Goal: Task Accomplishment & Management: Manage account settings

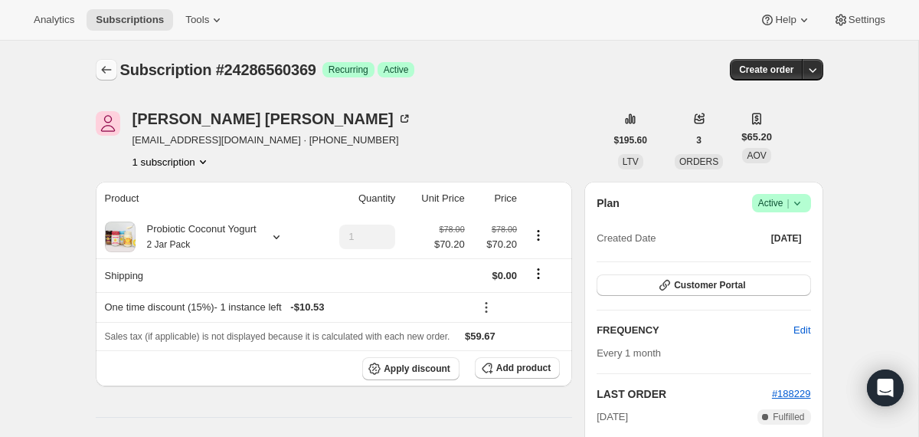
click at [104, 68] on icon "Subscriptions" at bounding box center [106, 69] width 15 height 15
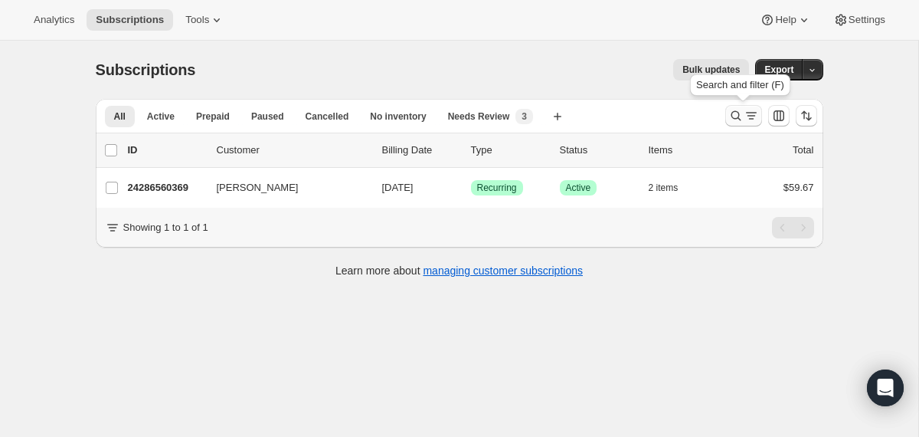
click at [735, 113] on icon "Search and filter results" at bounding box center [736, 115] width 15 height 15
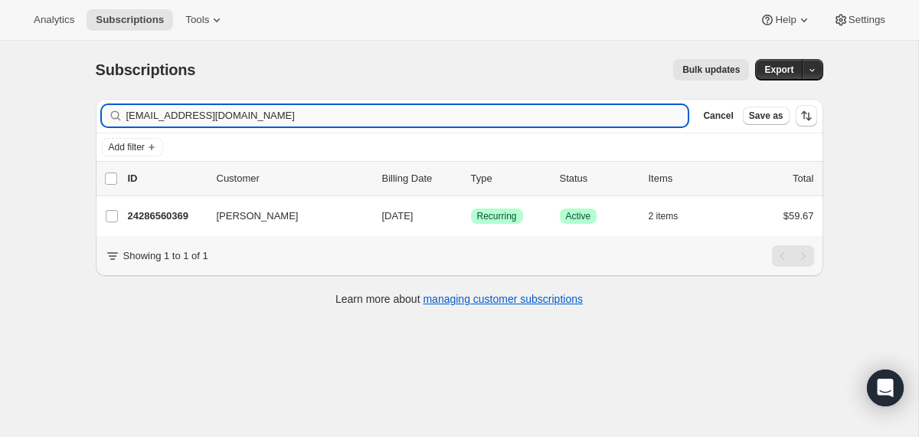
click at [512, 114] on input "[EMAIL_ADDRESS][DOMAIN_NAME]" at bounding box center [407, 115] width 562 height 21
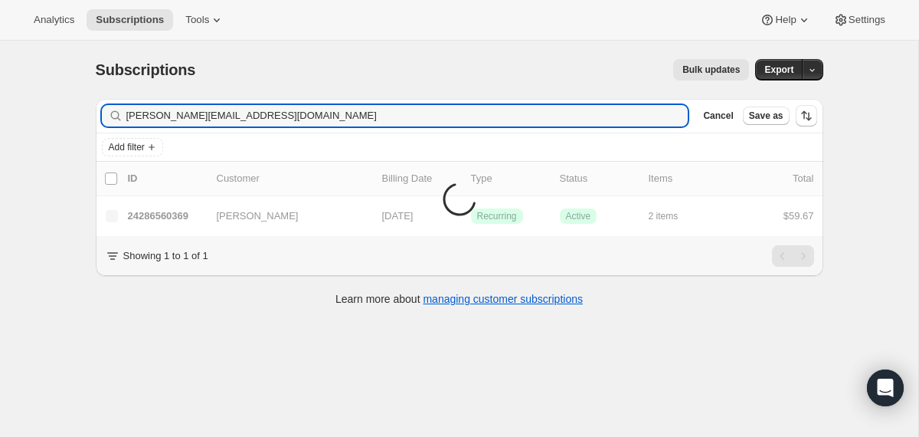
type input "[PERSON_NAME][EMAIL_ADDRESS][DOMAIN_NAME]"
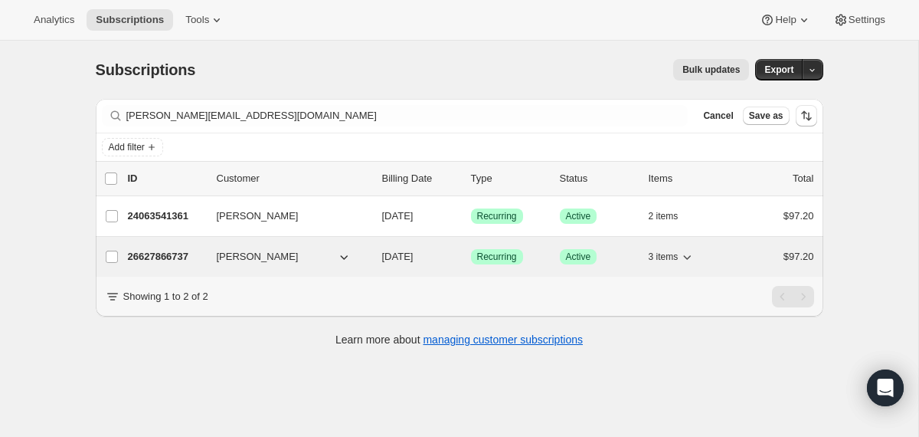
click at [381, 262] on div "26627866737 [PERSON_NAME] [DATE] Success Recurring Success Active 3 items $97.20" at bounding box center [471, 256] width 687 height 21
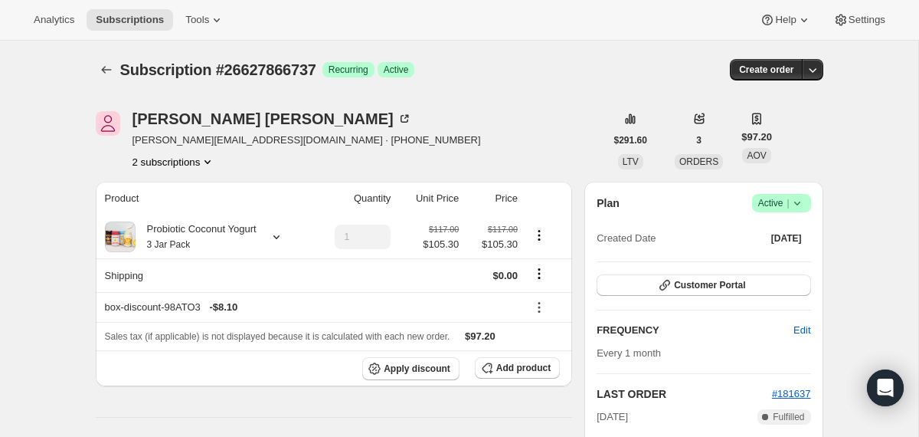
click at [800, 198] on icon at bounding box center [797, 202] width 15 height 15
click at [760, 254] on span "Cancel subscription" at bounding box center [775, 259] width 87 height 11
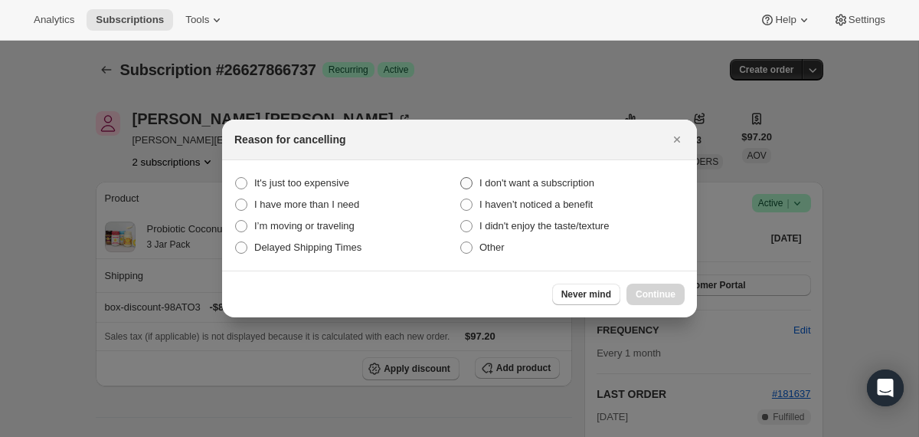
click at [549, 181] on span "I don't want a subscription" at bounding box center [537, 182] width 115 height 11
click at [461, 178] on subscription "I don't want a subscription" at bounding box center [460, 177] width 1 height 1
radio subscription "true"
click at [653, 293] on span "Continue" at bounding box center [656, 294] width 40 height 12
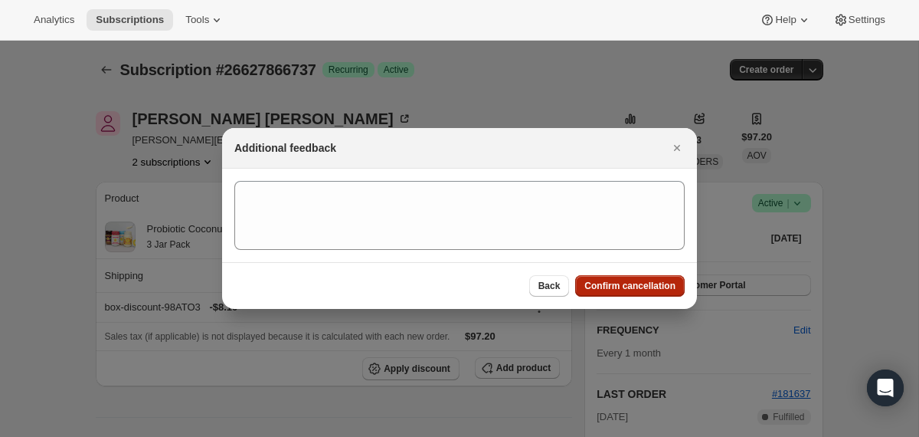
click at [653, 287] on span "Confirm cancellation" at bounding box center [630, 286] width 91 height 12
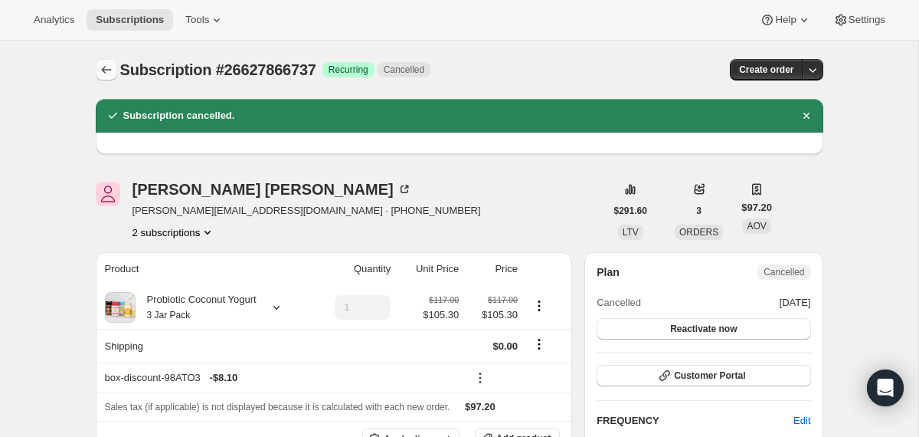
click at [110, 70] on icon "Subscriptions" at bounding box center [106, 69] width 15 height 15
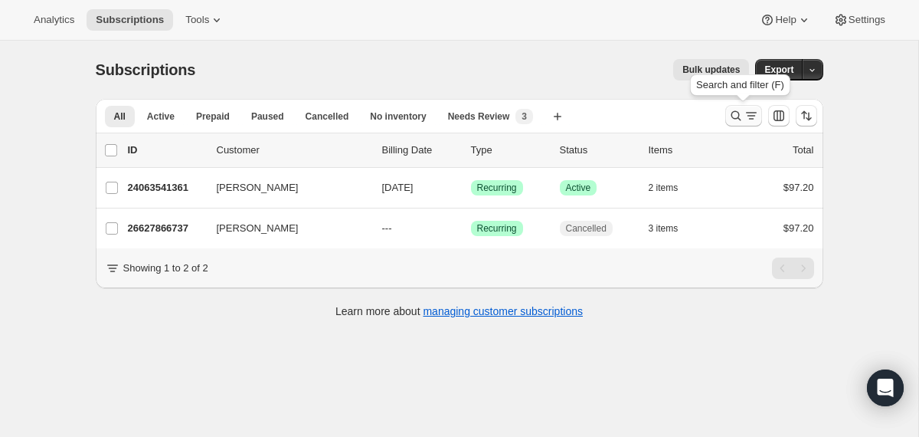
click at [741, 123] on icon "Search and filter results" at bounding box center [736, 115] width 15 height 15
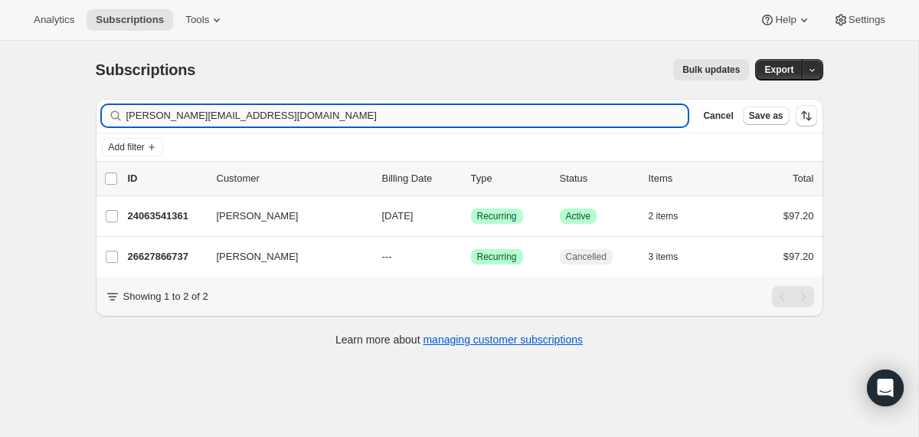
click at [464, 120] on input "[PERSON_NAME][EMAIL_ADDRESS][DOMAIN_NAME]" at bounding box center [407, 115] width 562 height 21
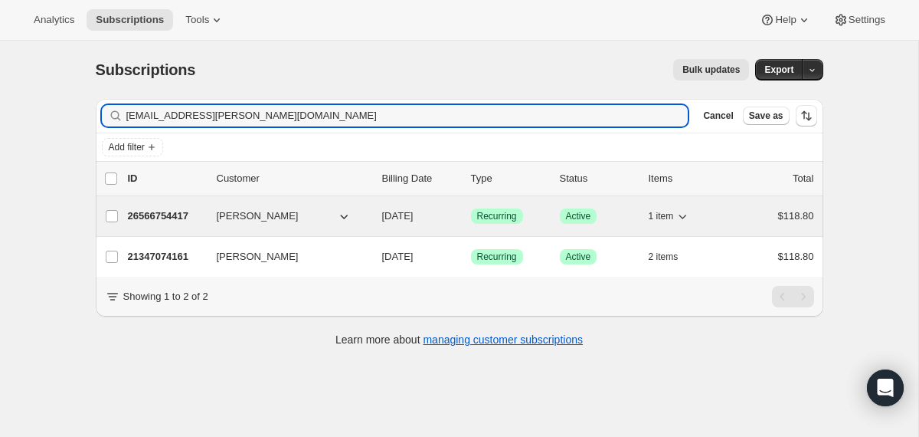
type input "[EMAIL_ADDRESS][PERSON_NAME][DOMAIN_NAME]"
click at [381, 220] on div "26566754417 [PERSON_NAME] [DATE] Success Recurring Success Active 1 item $118.80" at bounding box center [471, 215] width 687 height 21
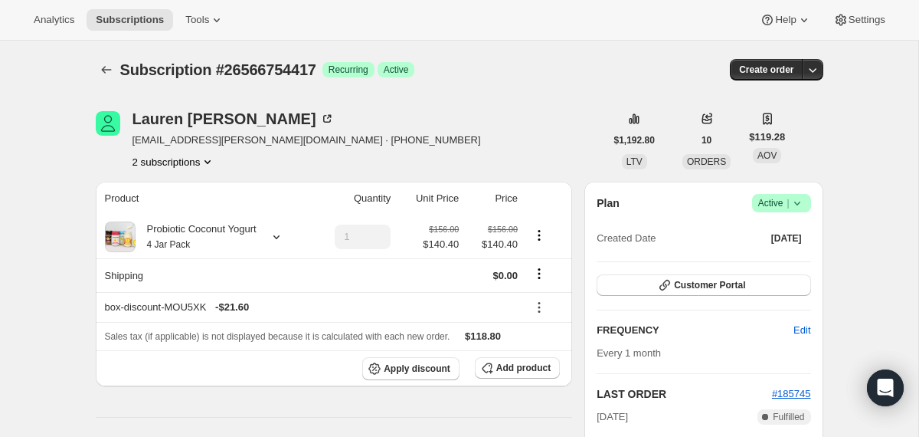
click at [282, 72] on span "Subscription #26566754417" at bounding box center [218, 69] width 196 height 17
copy span "26566754417"
click at [235, 243] on div "Probiotic Coconut Yogurt 4 Jar Pack" at bounding box center [196, 236] width 121 height 31
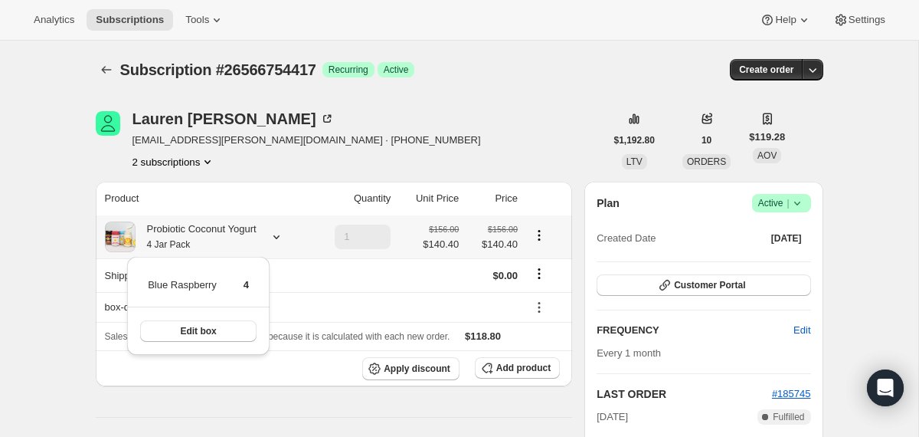
drag, startPoint x: 263, startPoint y: 284, endPoint x: 147, endPoint y: 283, distance: 115.7
click at [147, 283] on div "Blue Raspberry 4 Edit box" at bounding box center [198, 306] width 143 height 98
copy tbody
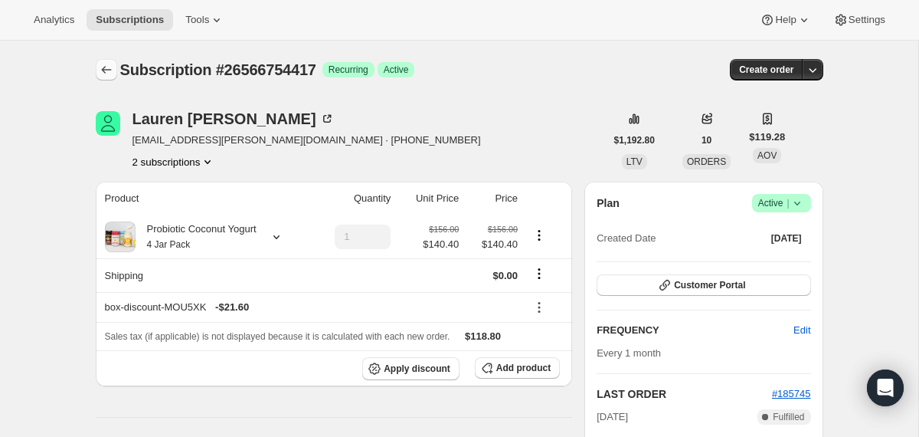
click at [105, 66] on icon "Subscriptions" at bounding box center [106, 69] width 15 height 15
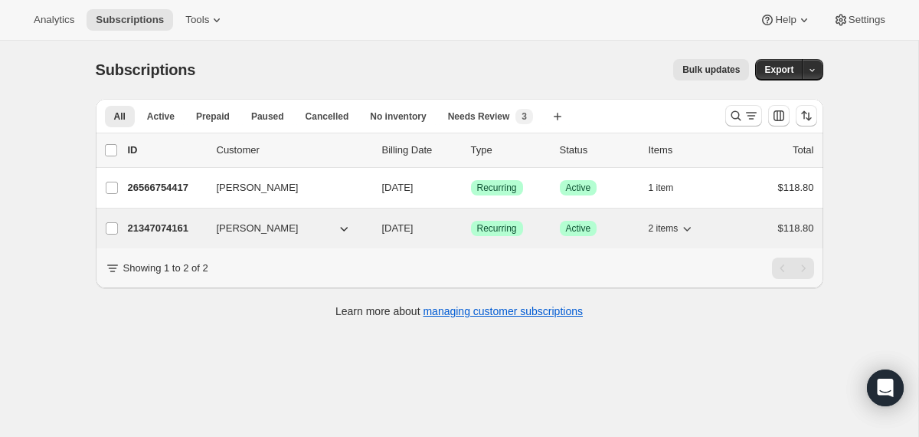
click at [383, 224] on span "[DATE]" at bounding box center [397, 227] width 31 height 11
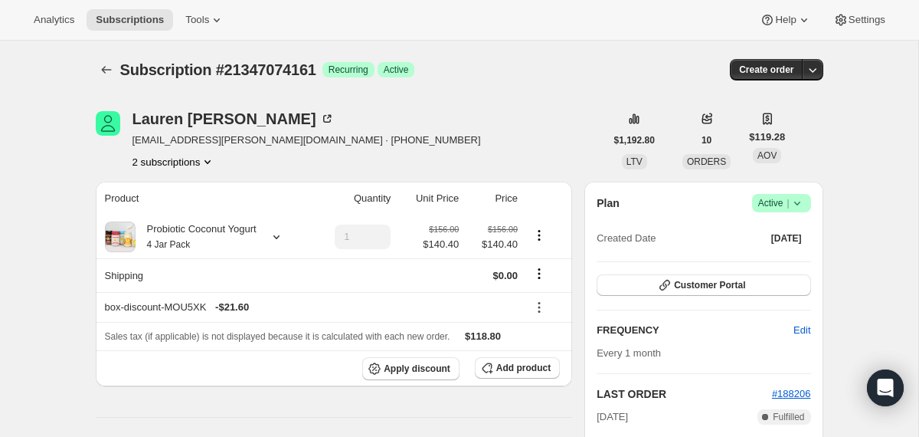
click at [273, 75] on span "Subscription #21347074161" at bounding box center [218, 69] width 196 height 17
copy span "21347074161"
click at [241, 244] on div "Probiotic Coconut Yogurt 4 Jar Pack" at bounding box center [196, 236] width 121 height 31
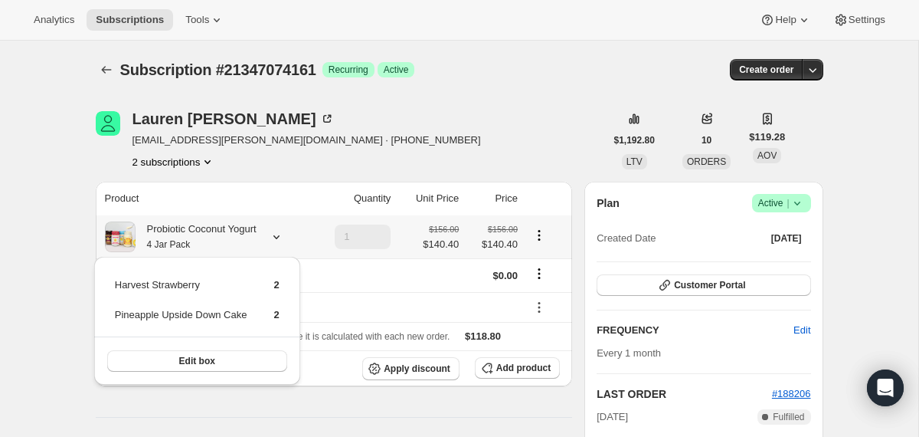
drag, startPoint x: 116, startPoint y: 281, endPoint x: 290, endPoint y: 320, distance: 178.8
click at [290, 320] on div "Harvest Strawberry 2 Pineapple Upside Down Cake 2 Edit box" at bounding box center [197, 321] width 206 height 128
copy tbody
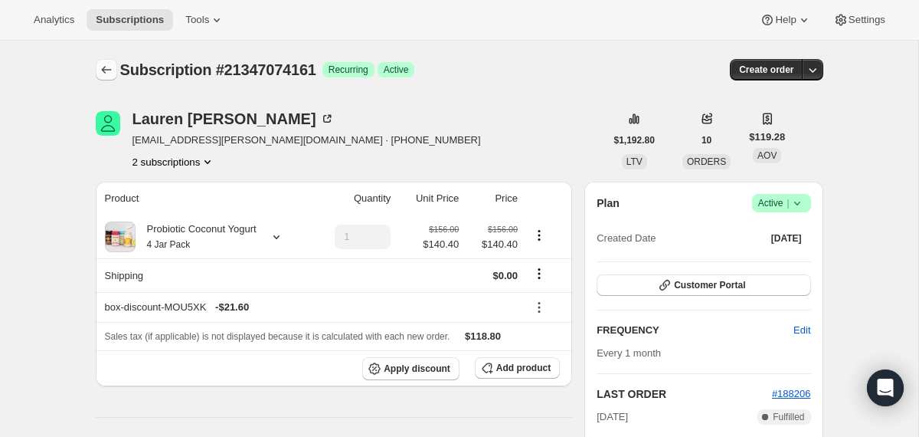
click at [103, 64] on icon "Subscriptions" at bounding box center [106, 69] width 15 height 15
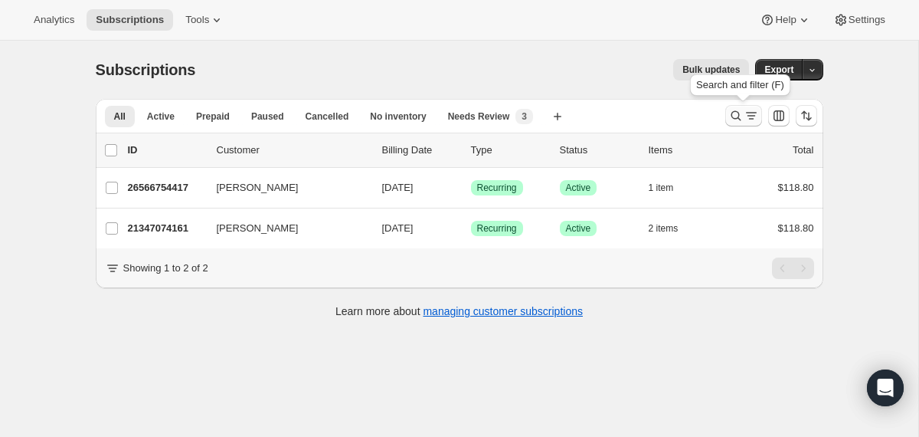
click at [733, 119] on icon "Search and filter results" at bounding box center [736, 115] width 15 height 15
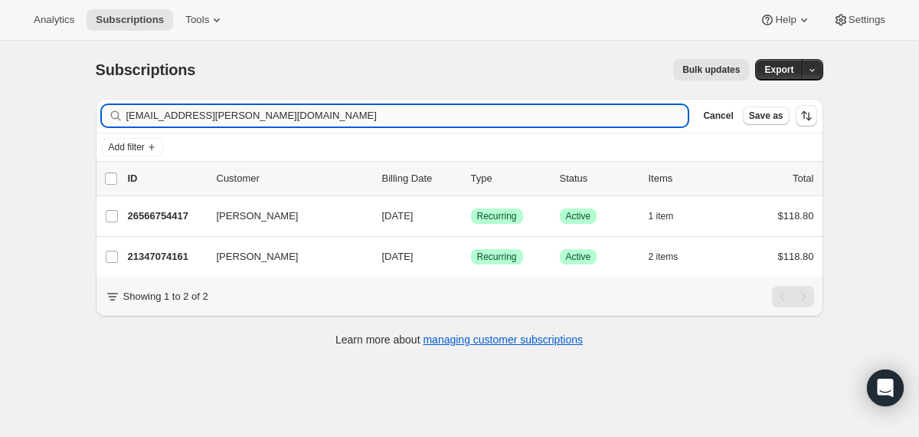
click at [457, 113] on input "[EMAIL_ADDRESS][PERSON_NAME][DOMAIN_NAME]" at bounding box center [407, 115] width 562 height 21
type input "thaliac_8@yahoo.com"
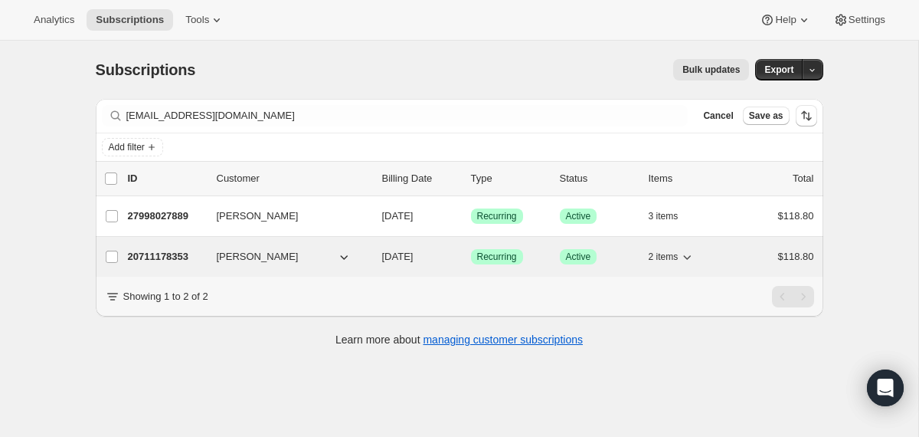
click at [373, 256] on div "20711178353 thalia camacho 09/18/2025 Success Recurring Success Active 2 items …" at bounding box center [471, 256] width 687 height 21
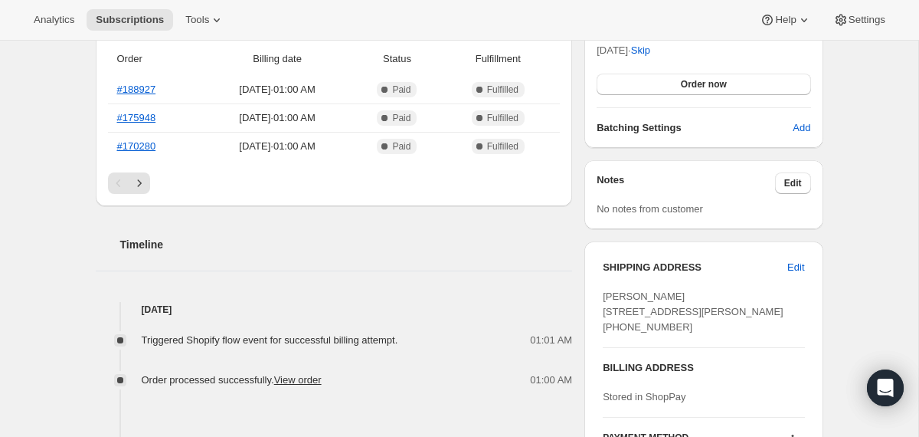
scroll to position [571, 0]
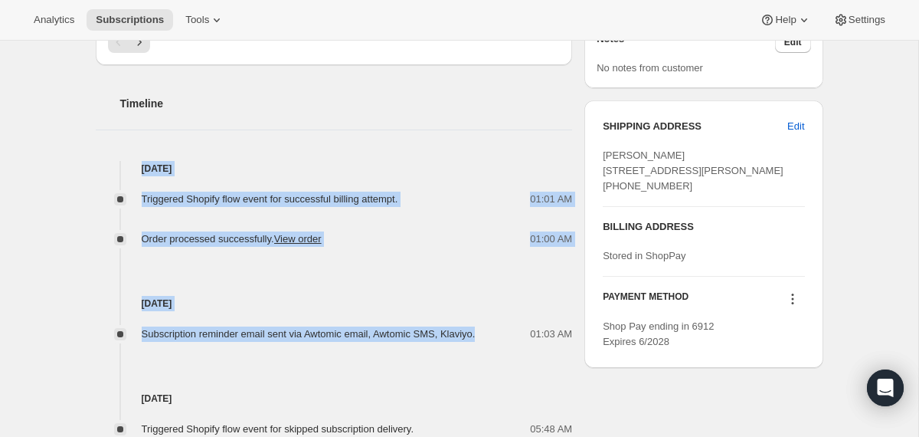
drag, startPoint x: 500, startPoint y: 335, endPoint x: 443, endPoint y: 140, distance: 202.9
copy div "Aug 18, 2025 Triggered Shopify flow event for successful billing attempt. 01:01…"
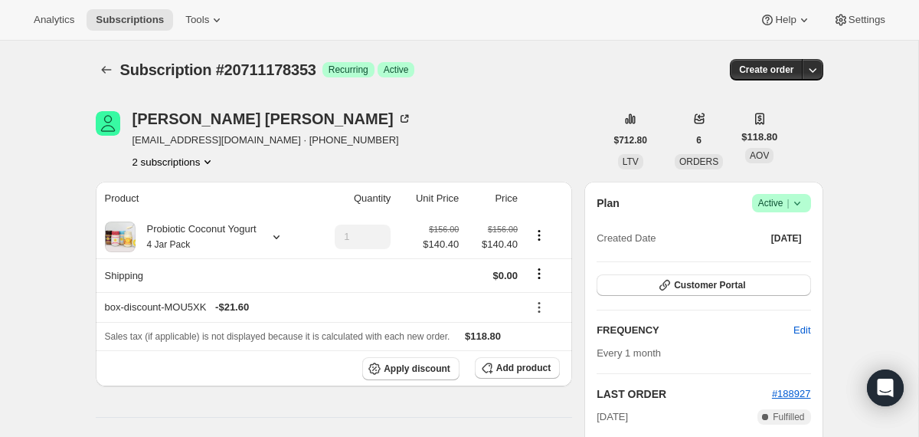
click at [796, 203] on icon at bounding box center [797, 202] width 15 height 15
click at [762, 264] on span "Cancel subscription" at bounding box center [775, 259] width 87 height 11
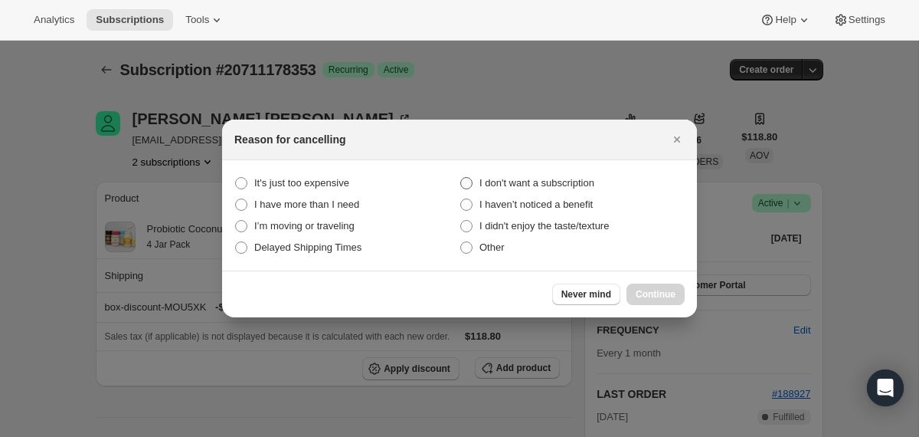
click at [595, 187] on span "I don't want a subscription" at bounding box center [537, 182] width 115 height 11
click at [461, 178] on subscription "I don't want a subscription" at bounding box center [460, 177] width 1 height 1
radio subscription "true"
click at [645, 301] on button "Continue" at bounding box center [656, 293] width 58 height 21
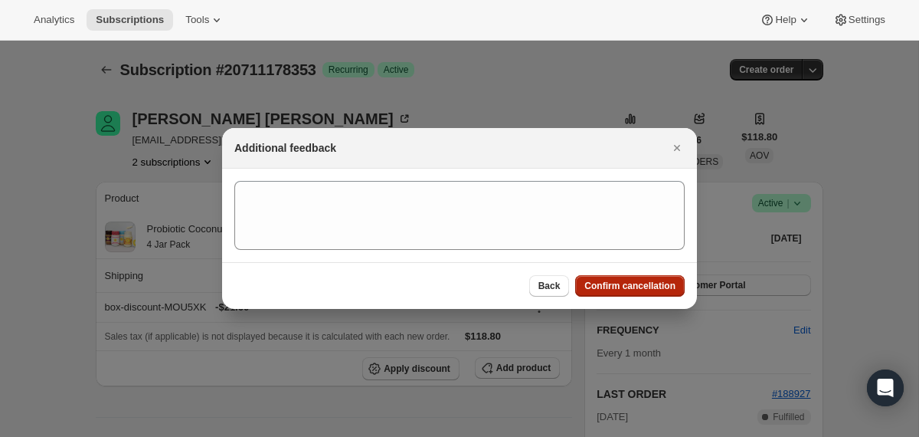
click at [643, 293] on button "Confirm cancellation" at bounding box center [630, 285] width 110 height 21
